Goal: Transaction & Acquisition: Obtain resource

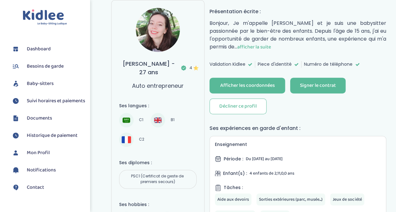
scroll to position [94, 0]
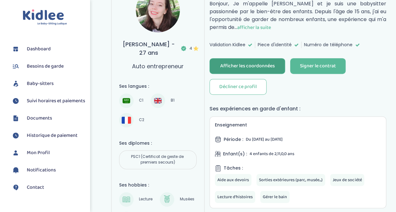
click at [267, 63] on div "Afficher les coordonnées" at bounding box center [247, 66] width 54 height 7
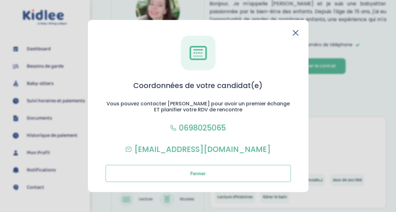
click at [295, 31] on icon at bounding box center [296, 33] width 6 height 6
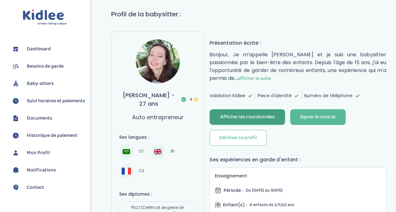
scroll to position [0, 0]
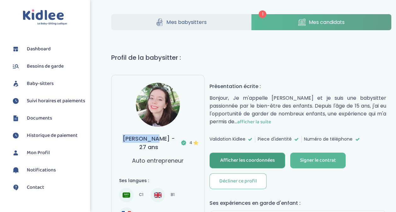
drag, startPoint x: 122, startPoint y: 138, endPoint x: 156, endPoint y: 137, distance: 34.0
click at [156, 137] on h3 "Ouali Hayet - 27 ans 4" at bounding box center [157, 142] width 77 height 17
drag, startPoint x: 157, startPoint y: 138, endPoint x: 126, endPoint y: 137, distance: 30.9
click at [126, 137] on h3 "Ouali Hayet - 27 ans 4" at bounding box center [157, 142] width 77 height 17
copy h3 "Ouali Hayet"
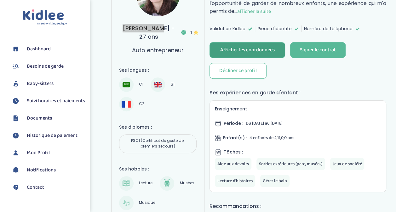
scroll to position [126, 0]
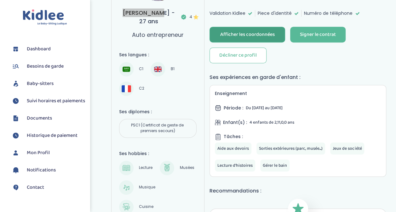
click at [35, 174] on span "Notifications" at bounding box center [41, 171] width 29 height 8
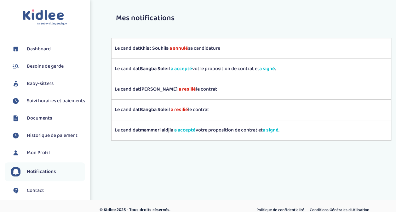
click at [146, 156] on div "Mes notifications Le candidat [PERSON_NAME] a annulé sa candidature Le candidat…" at bounding box center [251, 81] width 299 height 153
click at [47, 122] on span "Documents" at bounding box center [39, 119] width 25 height 8
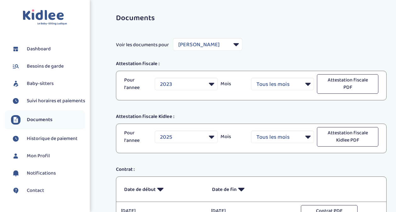
select select "21635"
select select "2023"
click at [214, 47] on select "Filtrer par Baby-sitter Ghaly Martine Bangba Soleil mammeri aldjia" at bounding box center [207, 44] width 69 height 13
select select "23223"
click at [173, 38] on select "Filtrer par Baby-sitter Ghaly Martine Bangba Soleil mammeri aldjia" at bounding box center [207, 44] width 69 height 13
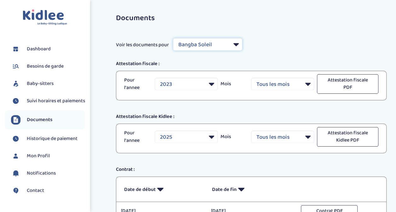
select select "2024"
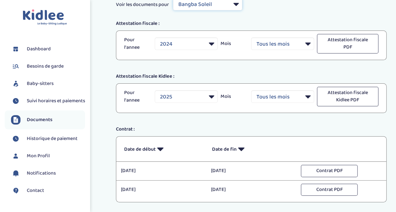
scroll to position [63, 0]
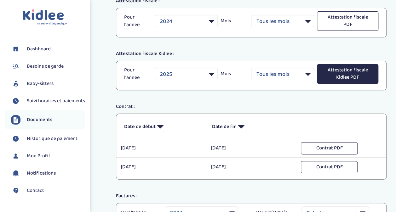
click at [355, 70] on button "Attestation fiscale Kidlee PDF" at bounding box center [347, 74] width 61 height 20
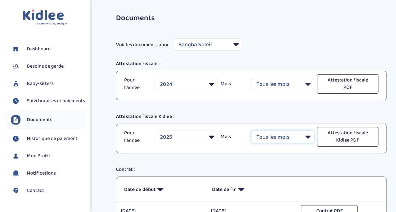
click at [298, 138] on select "Tous les mois Janvier Février Mars Avril Mai Juin Juillet Août Septembre Octobr…" at bounding box center [282, 137] width 63 height 13
drag, startPoint x: 373, startPoint y: 53, endPoint x: 363, endPoint y: 51, distance: 10.3
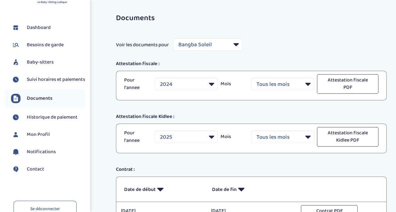
scroll to position [31, 0]
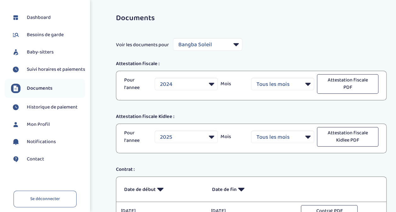
click at [47, 111] on span "Historique de paiement" at bounding box center [52, 108] width 51 height 8
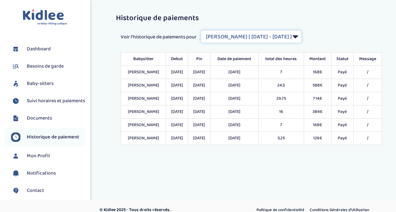
click at [265, 31] on select "Filtrer par Contrat [PERSON_NAME] [ [DATE] - [DATE] ] Bangba Soleil [ [DATE] - …" at bounding box center [251, 36] width 101 height 13
click at [201, 30] on select "Filtrer par Contrat [PERSON_NAME] [ [DATE] - [DATE] ] Bangba Soleil [ [DATE] - …" at bounding box center [251, 36] width 101 height 13
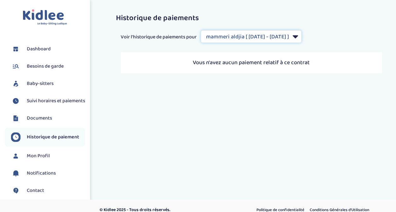
click at [247, 41] on select "Filtrer par Contrat [PERSON_NAME] [ [DATE] - [DATE] ] Bangba Soleil [ [DATE] - …" at bounding box center [251, 36] width 101 height 13
select select "1722"
click at [201, 30] on select "Filtrer par Contrat [PERSON_NAME] [ [DATE] - [DATE] ] Bangba Soleil [ [DATE] - …" at bounding box center [251, 36] width 101 height 13
